Goal: Task Accomplishment & Management: Complete application form

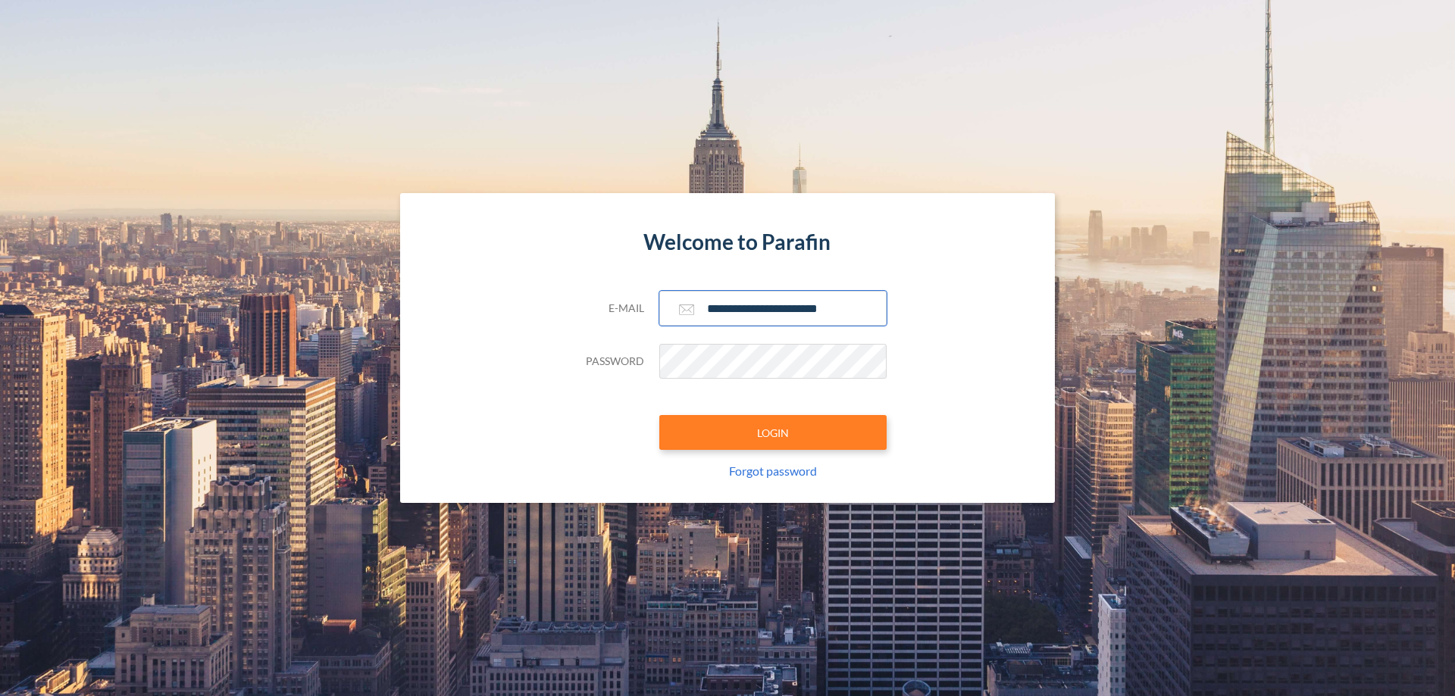
type input "**********"
click at [773, 433] on button "LOGIN" at bounding box center [772, 432] width 227 height 35
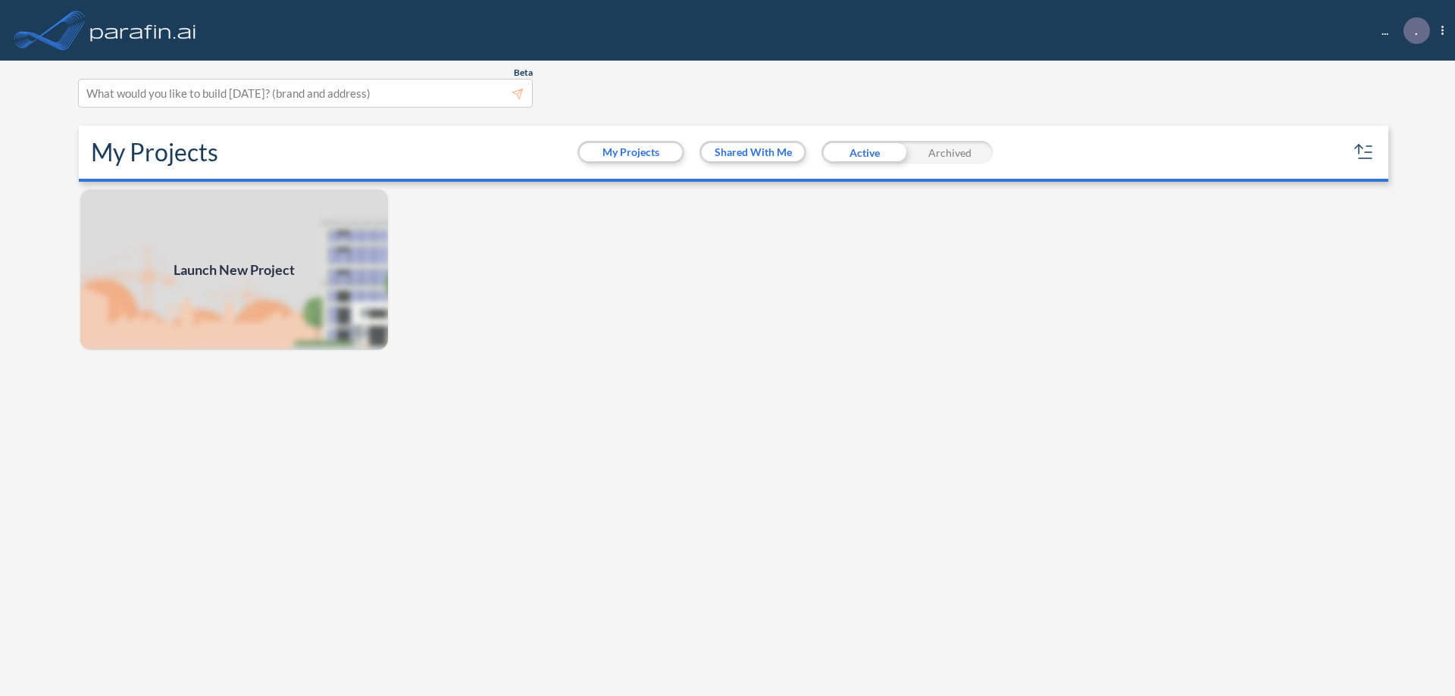
scroll to position [4, 0]
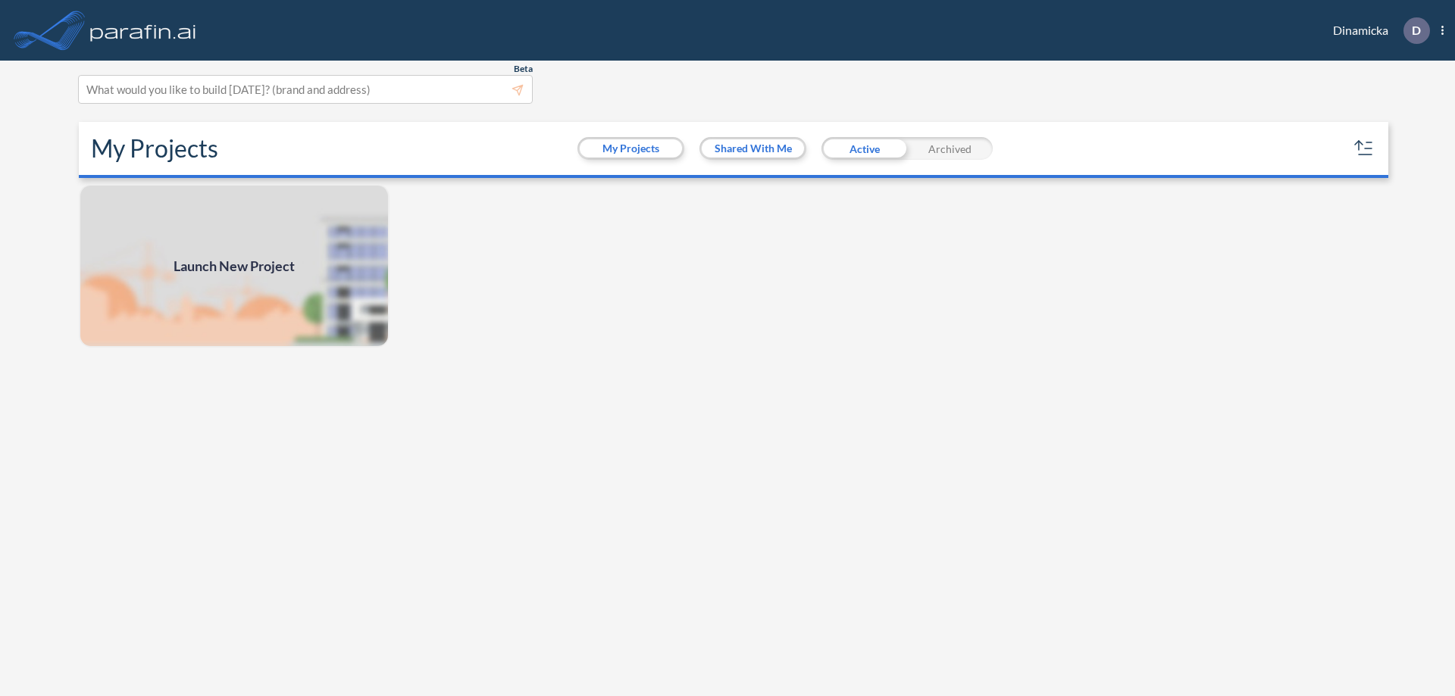
click at [234, 266] on span "Launch New Project" at bounding box center [234, 266] width 121 height 20
